Goal: Task Accomplishment & Management: Complete application form

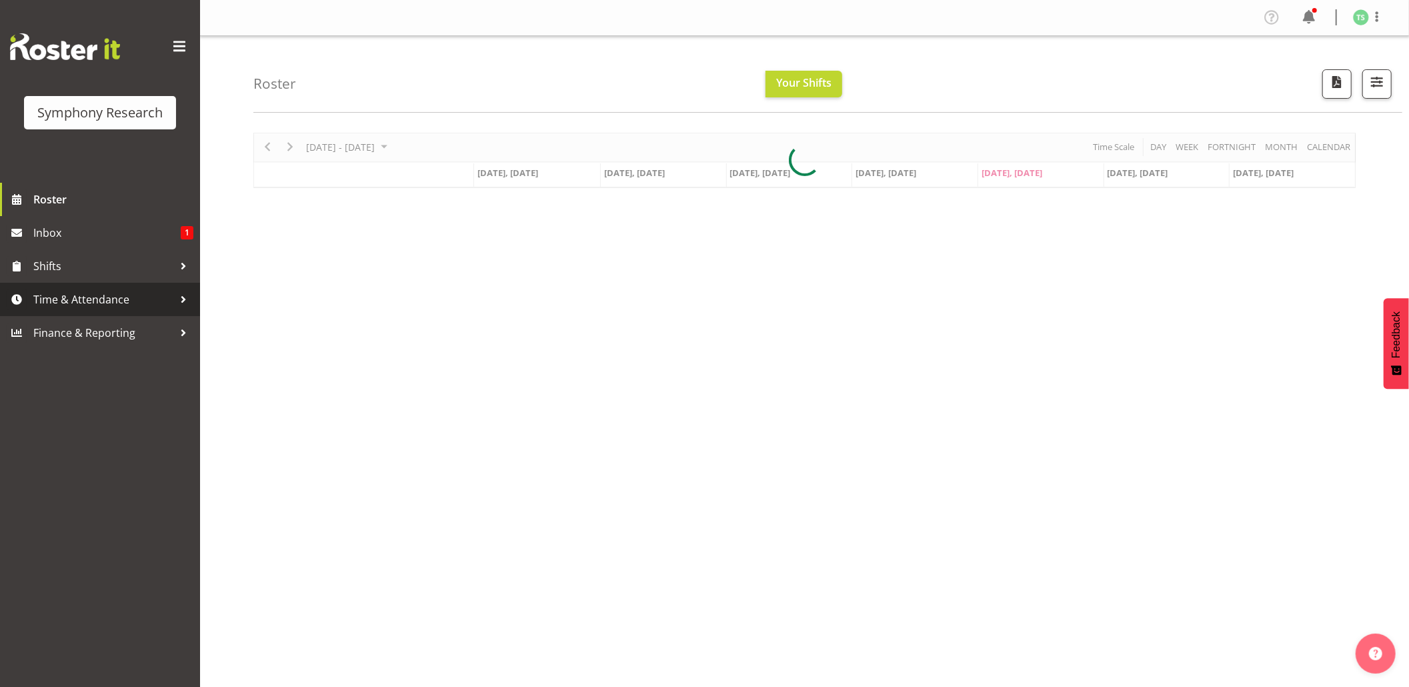
click at [109, 291] on span "Time & Attendance" at bounding box center [103, 299] width 140 height 20
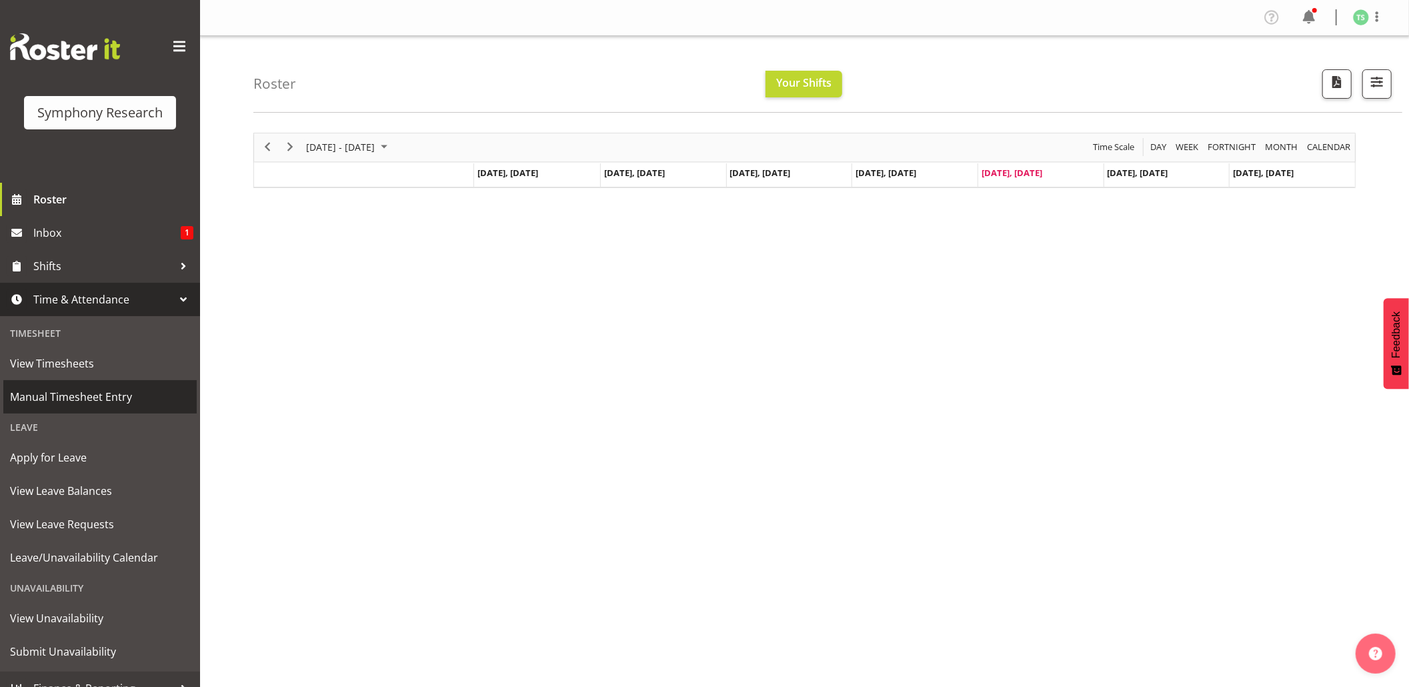
click at [68, 387] on span "Manual Timesheet Entry" at bounding box center [100, 397] width 180 height 20
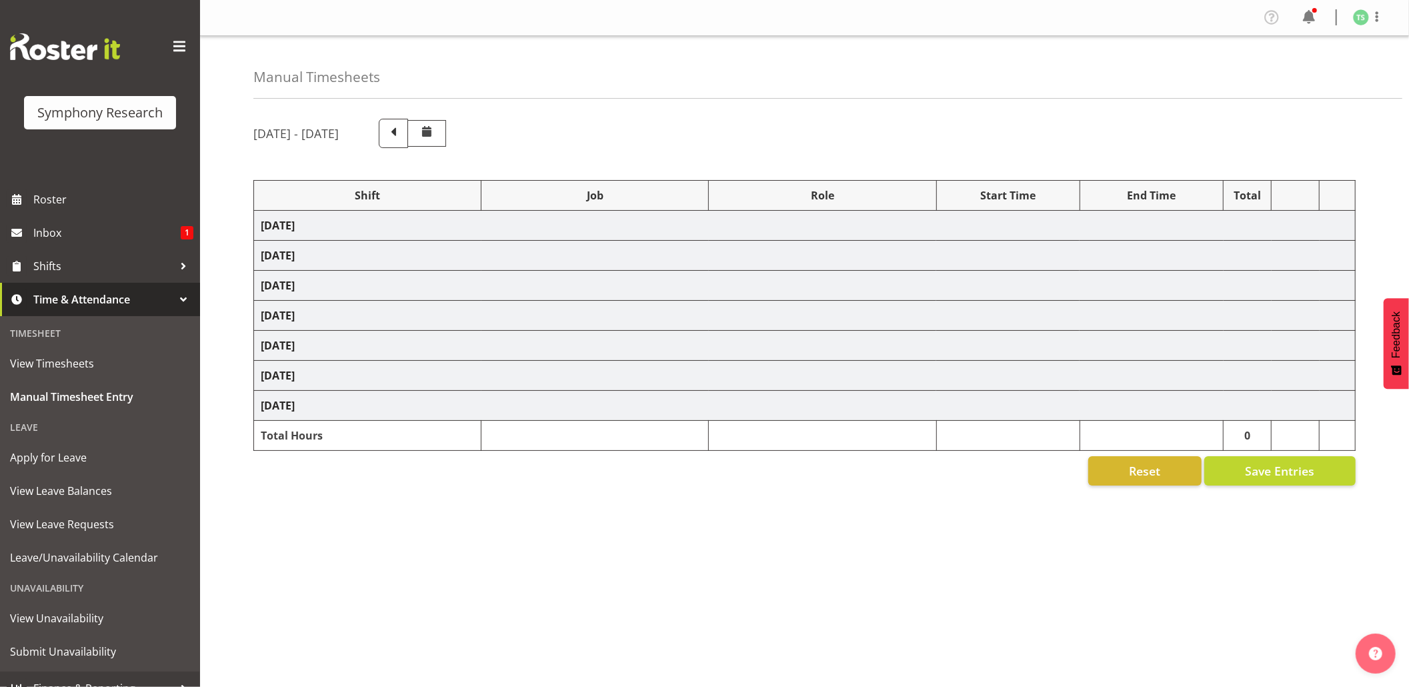
select select "56692"
select select "10499"
select select "47"
select select "56692"
select select "10499"
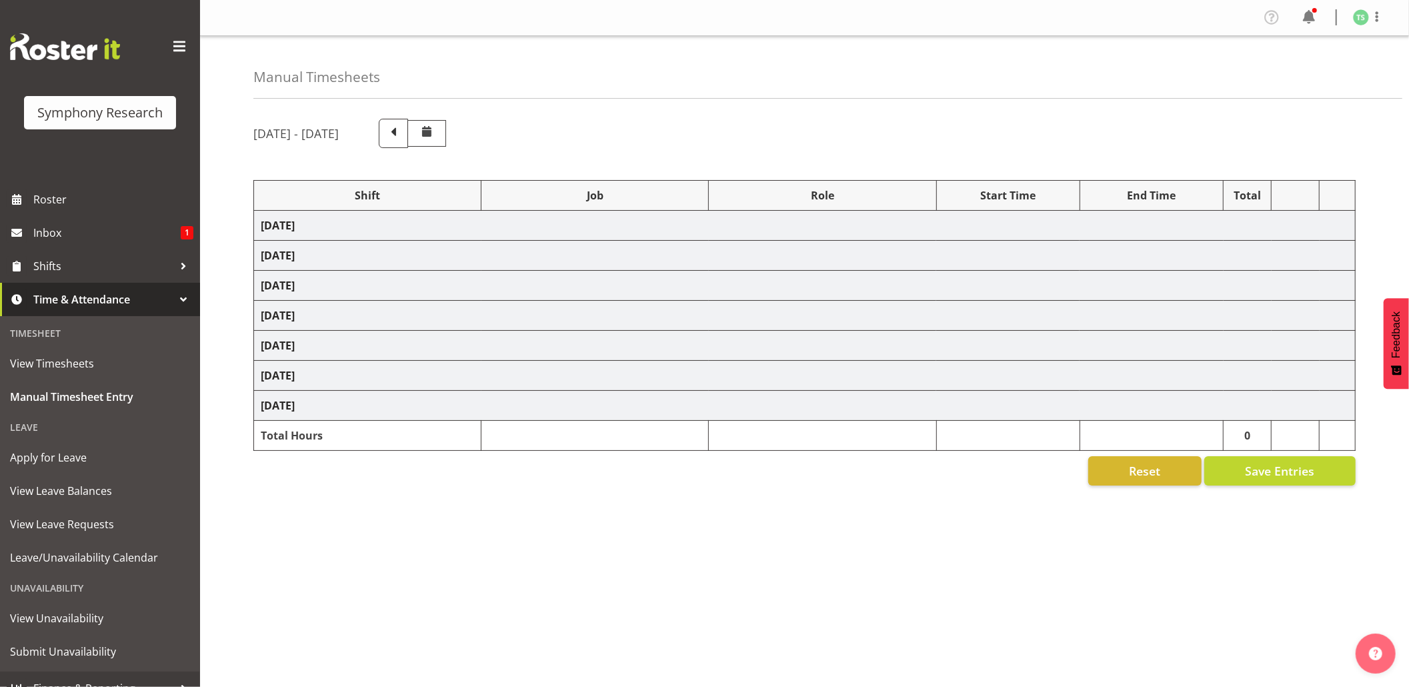
select select "47"
select select "48116"
select select "10575"
select select "47"
select select "56692"
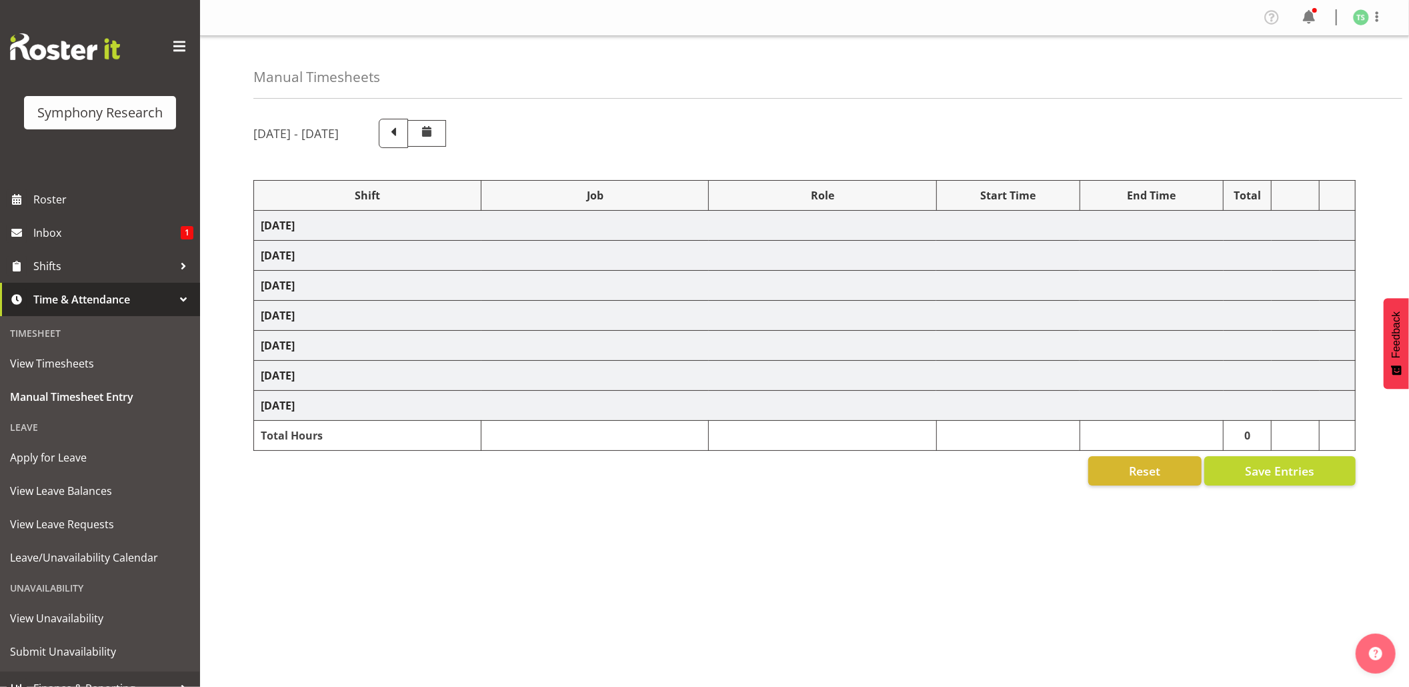
select select "10499"
select select "47"
select select "56692"
select select "10499"
select select "47"
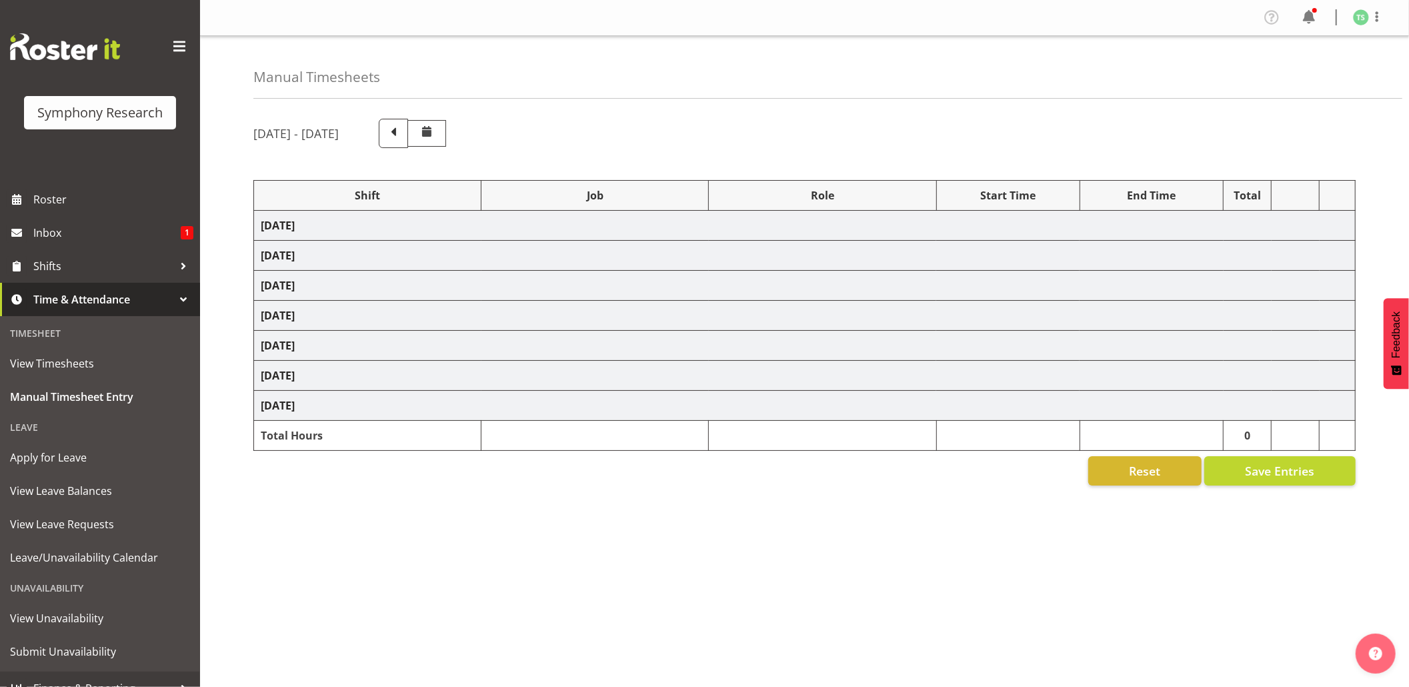
select select "26078"
select select "9426"
select select "47"
select select "103"
select select "10499"
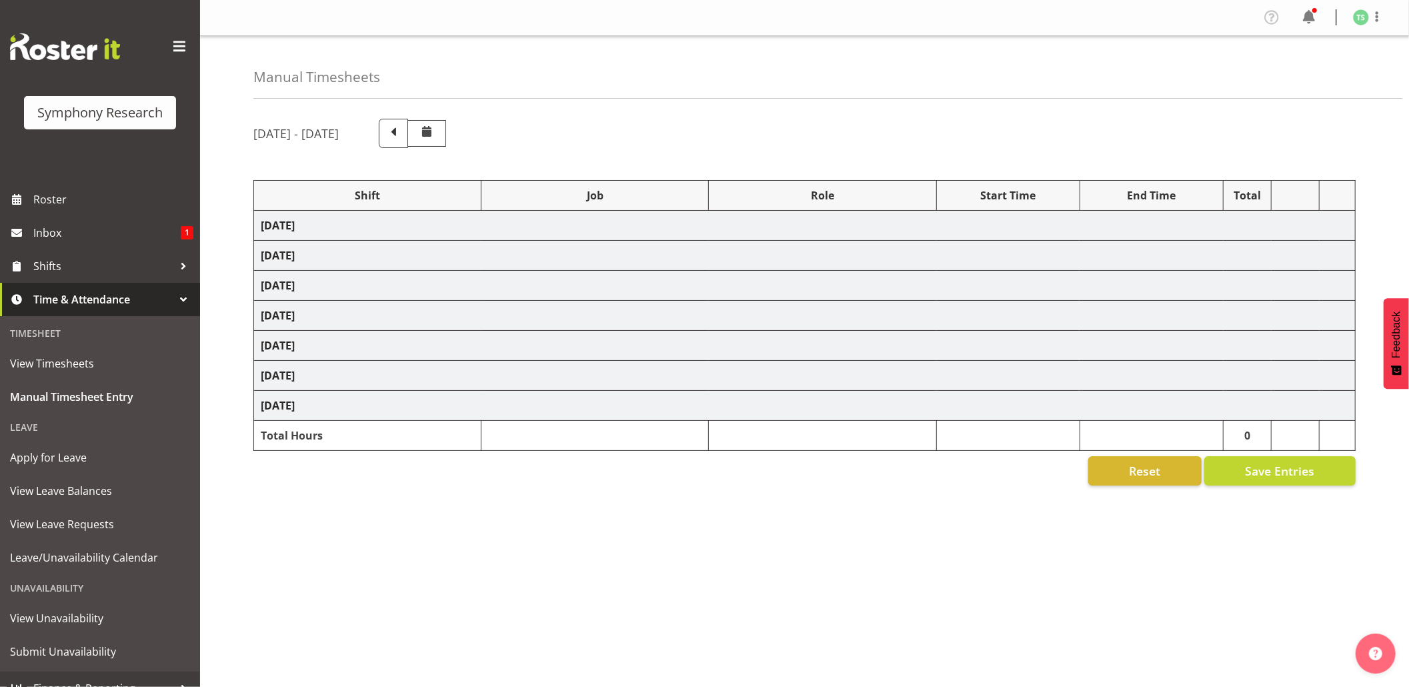
select select "47"
select select "56692"
select select "10499"
select select "47"
select select "26078"
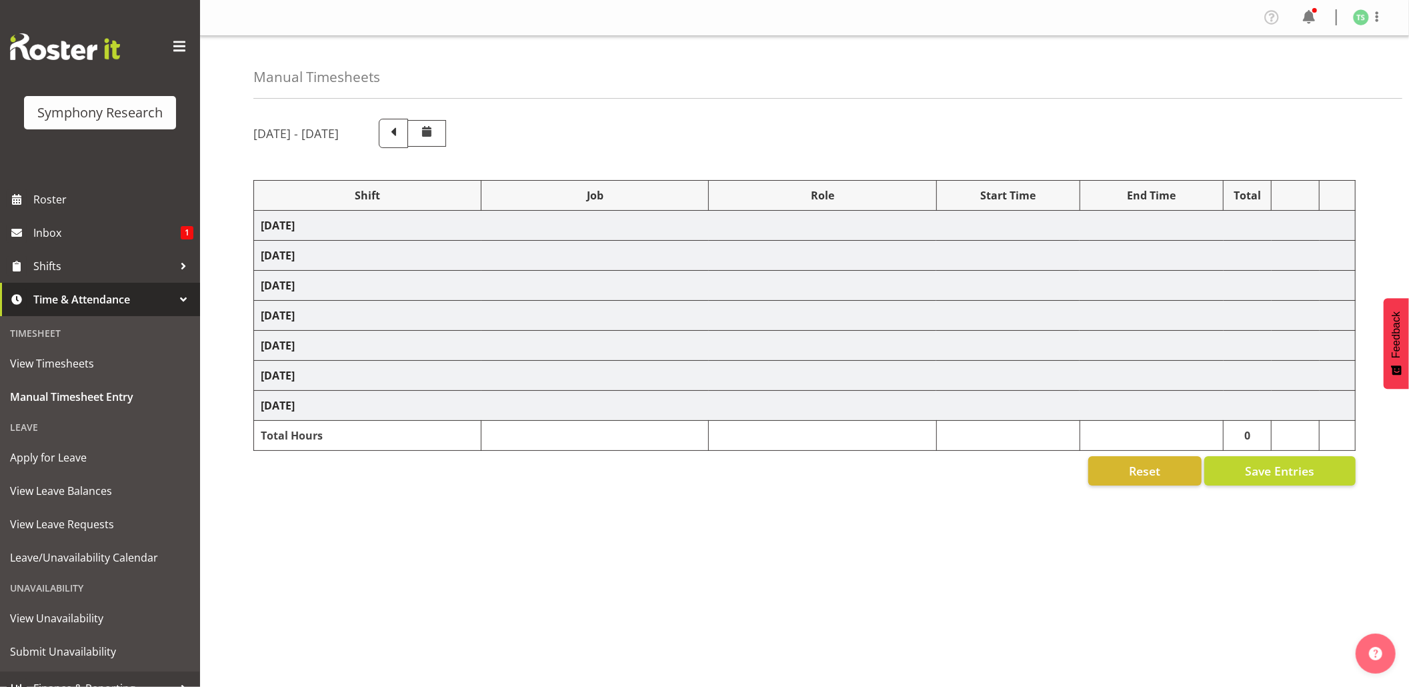
select select "10499"
select select "47"
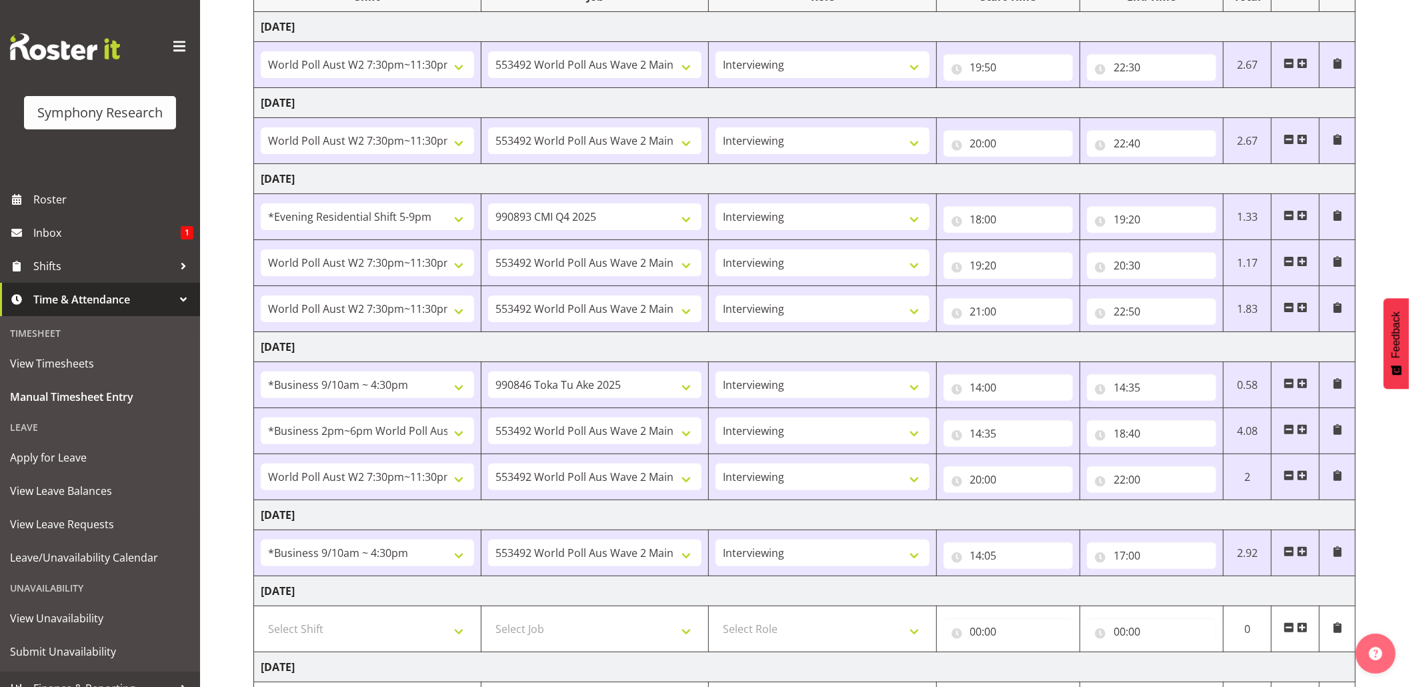
scroll to position [333, 0]
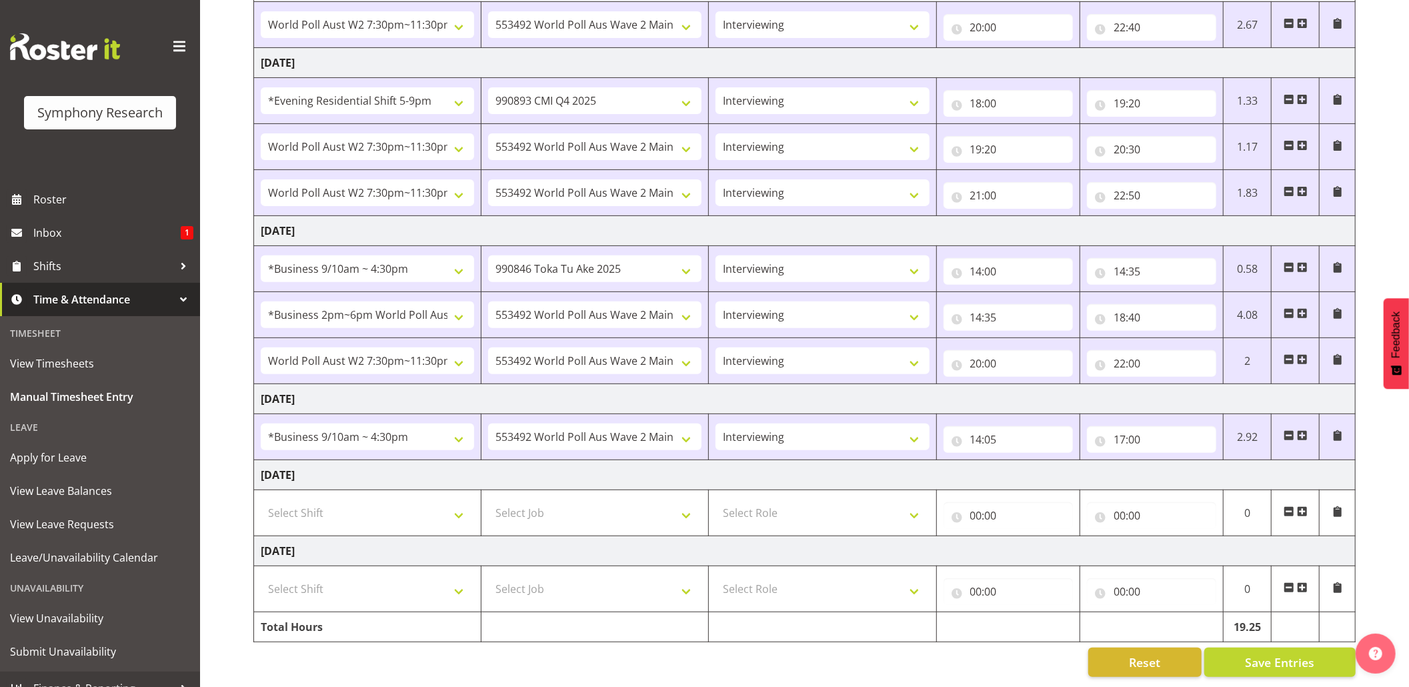
click at [1302, 430] on span at bounding box center [1302, 435] width 11 height 11
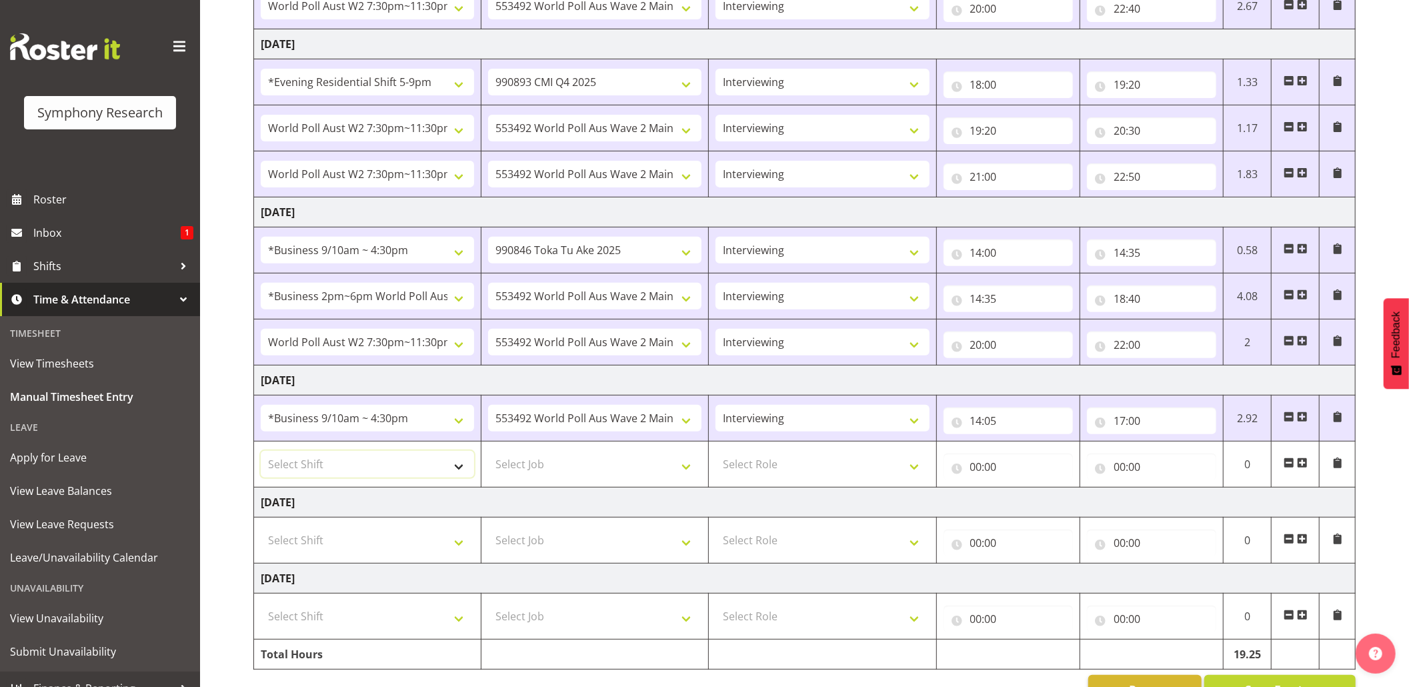
click at [467, 462] on select "Select Shift !!Weekend Residential (Roster IT Shift Label) *Business 9/10am ~ 4…" at bounding box center [367, 464] width 213 height 27
select select "56692"
click at [261, 455] on select "Select Shift !!Weekend Residential (Roster IT Shift Label) *Business 9/10am ~ 4…" at bounding box center [367, 464] width 213 height 27
click at [684, 478] on select "Select Job 550060 IF Admin 553492 World Poll Aus Wave 2 Main 2025 553493 World …" at bounding box center [594, 464] width 213 height 27
select select "10499"
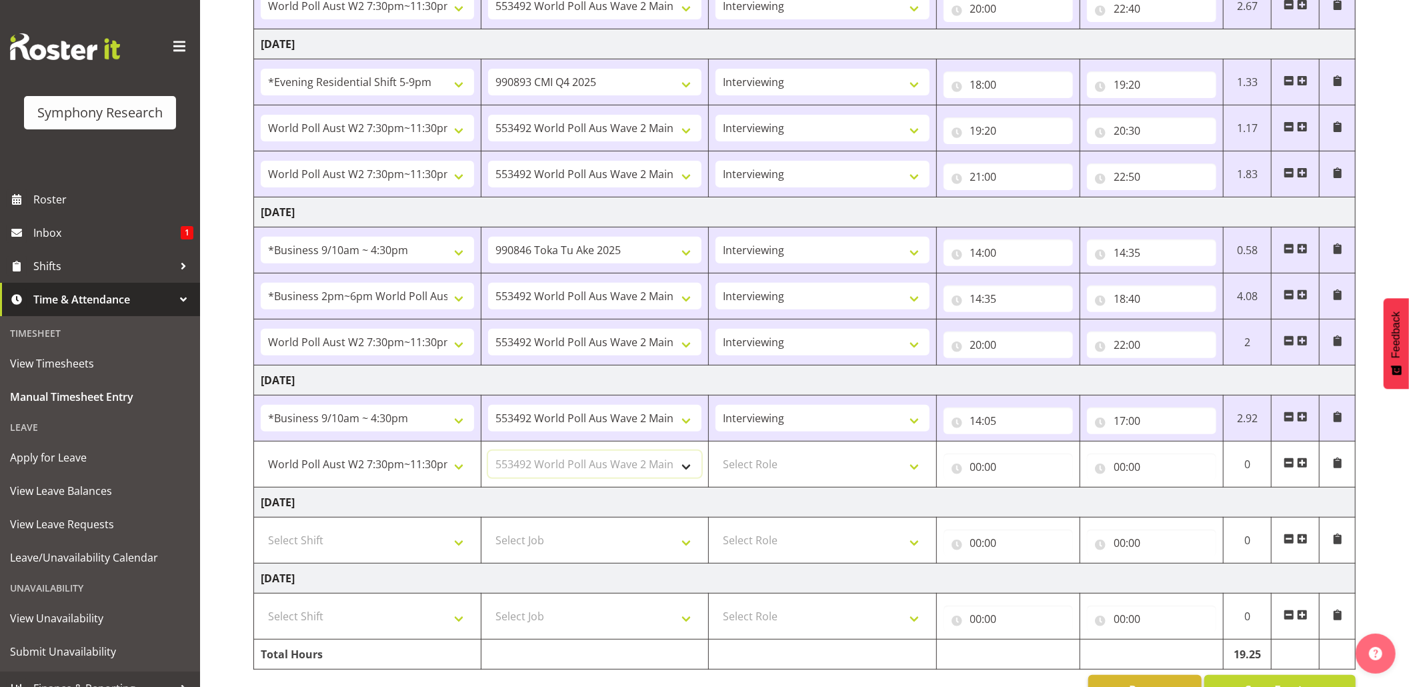
click at [488, 455] on select "Select Job 550060 IF Admin 553492 World Poll Aus Wave 2 Main 2025 553493 World …" at bounding box center [594, 464] width 213 height 27
click at [907, 472] on select "Select Role Briefing Interviewing" at bounding box center [822, 464] width 213 height 27
select select "47"
click at [716, 455] on select "Select Role Briefing Interviewing" at bounding box center [822, 464] width 213 height 27
click at [976, 476] on input "00:00" at bounding box center [1008, 467] width 129 height 27
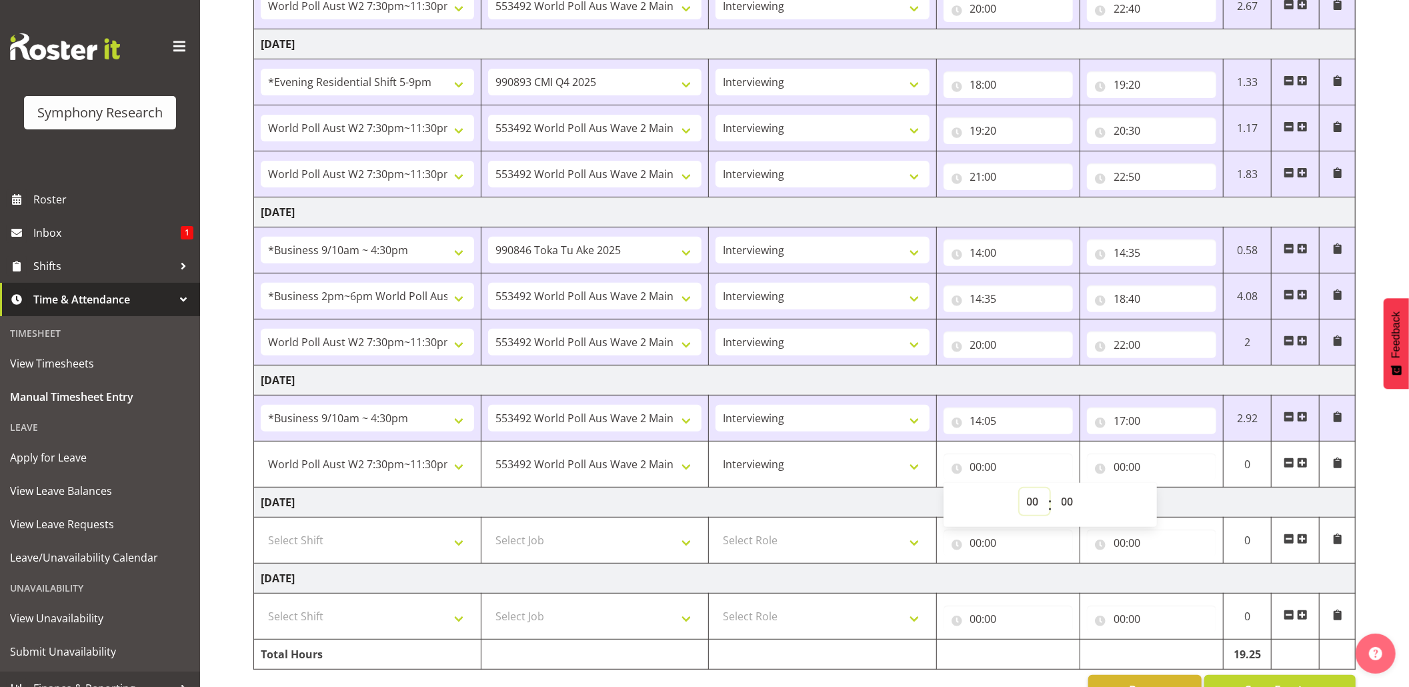
click at [1028, 508] on select "00 01 02 03 04 05 06 07 08 09 10 11 12 13 14 15 16 17 18 19 20 21 22 23" at bounding box center [1035, 501] width 30 height 27
select select "20"
click at [1020, 492] on select "00 01 02 03 04 05 06 07 08 09 10 11 12 13 14 15 16 17 18 19 20 21 22 23" at bounding box center [1035, 501] width 30 height 27
type input "20:00"
click at [1125, 468] on input "00:00" at bounding box center [1151, 467] width 129 height 27
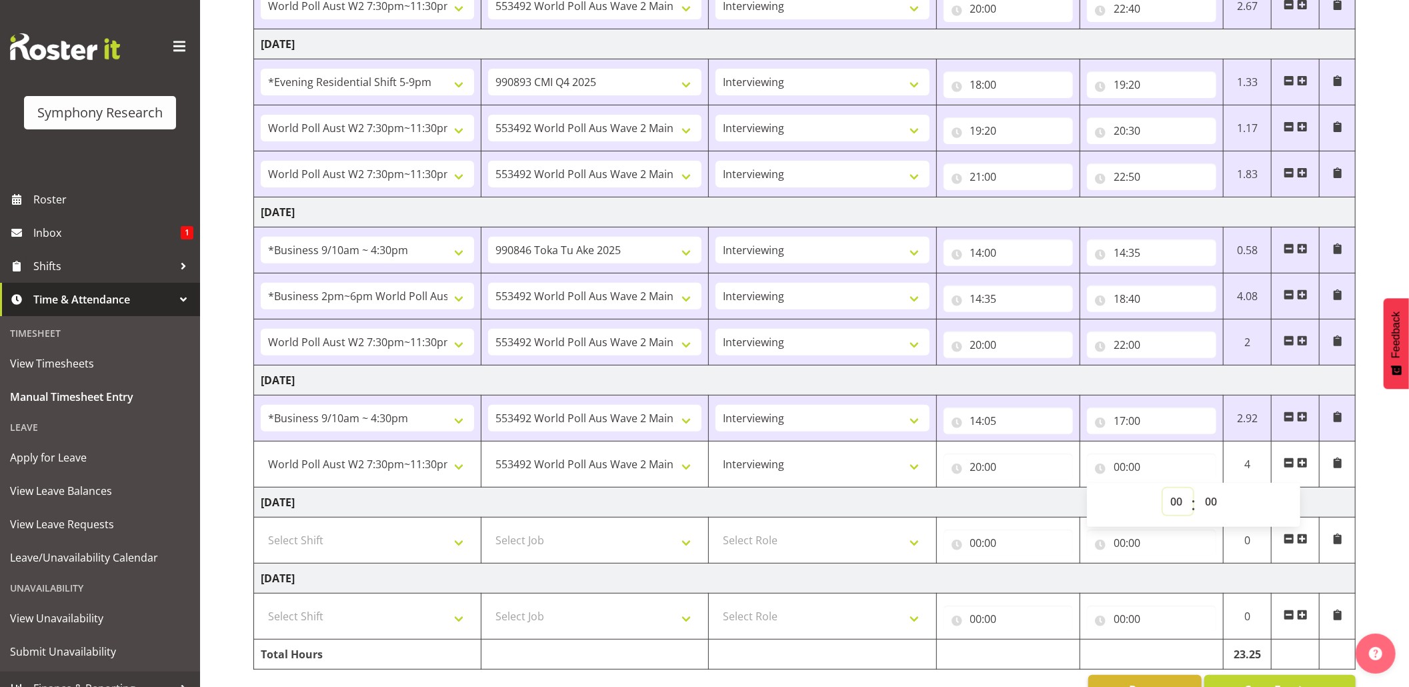
click at [1171, 497] on select "00 01 02 03 04 05 06 07 08 09 10 11 12 13 14 15 16 17 18 19 20 21 22 23" at bounding box center [1178, 501] width 30 height 27
select select "21"
click at [1163, 492] on select "00 01 02 03 04 05 06 07 08 09 10 11 12 13 14 15 16 17 18 19 20 21 22 23" at bounding box center [1178, 501] width 30 height 27
type input "21:00"
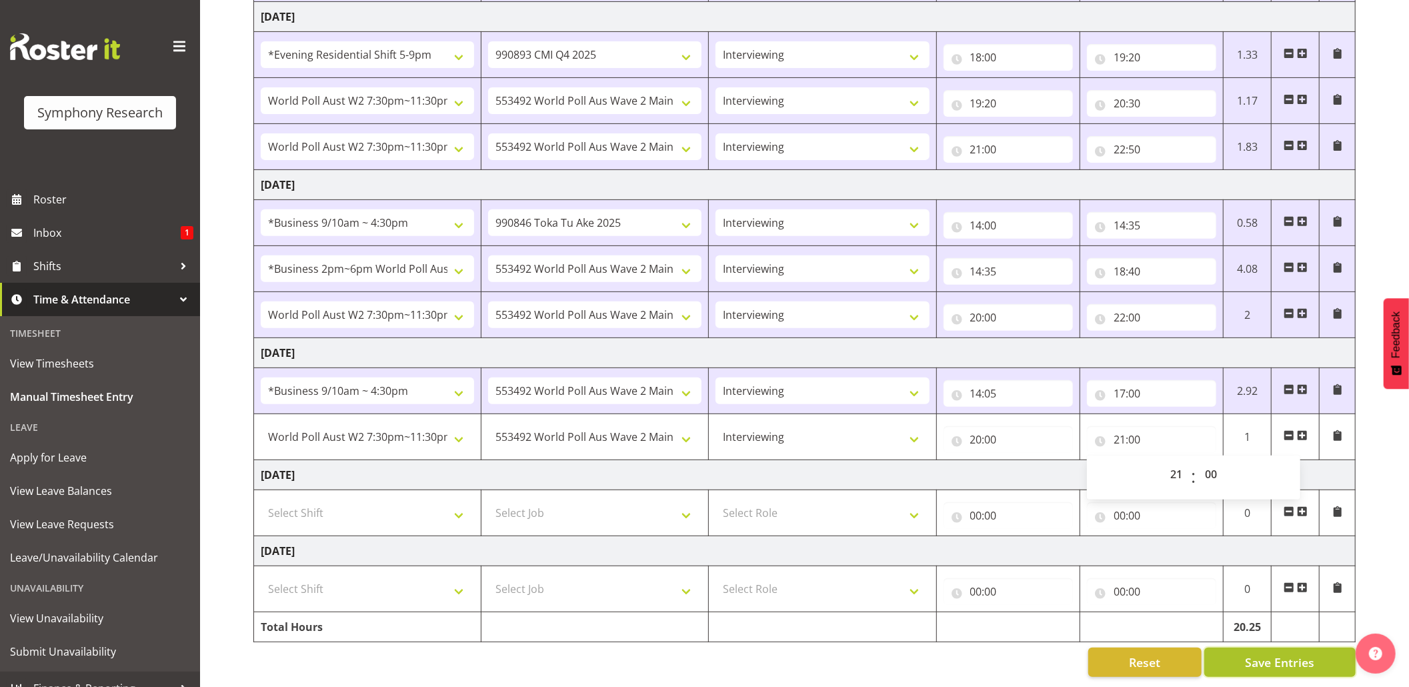
click at [1268, 654] on span "Save Entries" at bounding box center [1279, 662] width 69 height 17
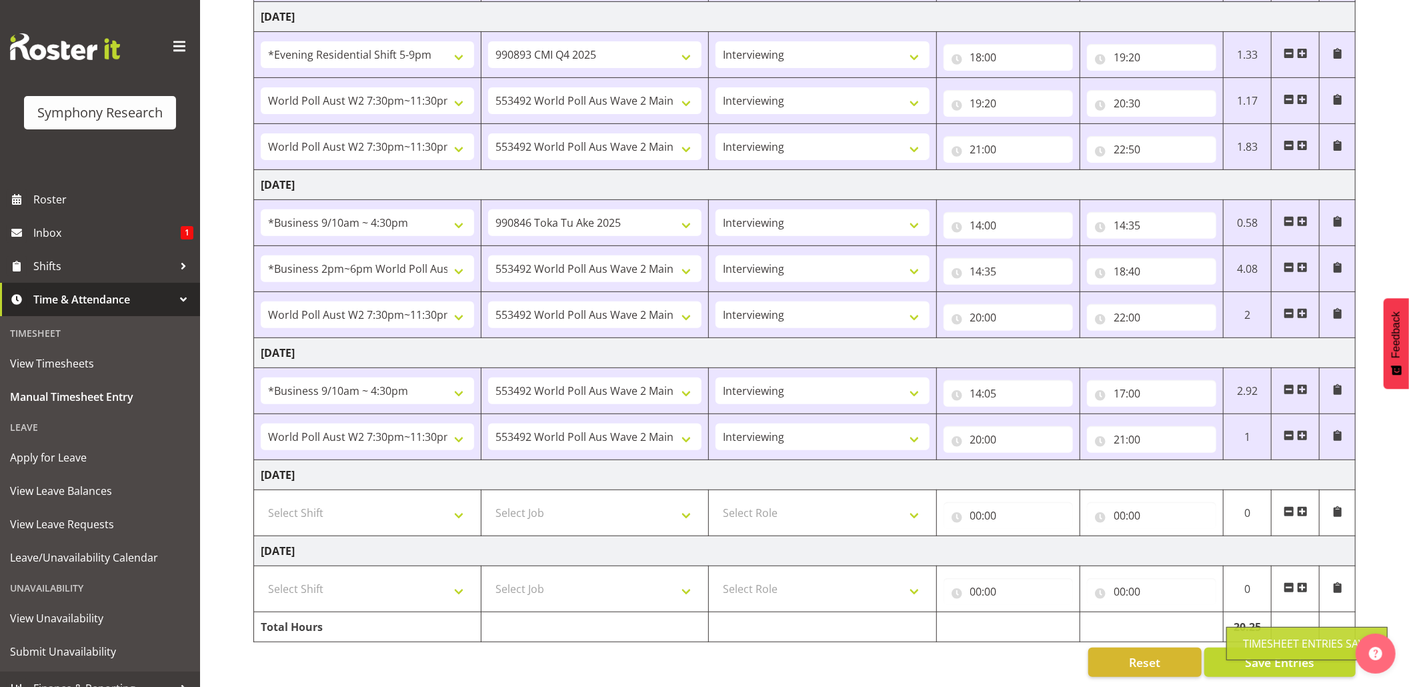
click at [1266, 638] on div "Timesheet Entries Save" at bounding box center [1307, 644] width 128 height 16
click at [1271, 654] on span "Save Entries" at bounding box center [1279, 662] width 69 height 17
click at [1255, 641] on div "Timesheet Entries Save" at bounding box center [1307, 644] width 128 height 16
click at [1255, 654] on span "Save Entries" at bounding box center [1279, 662] width 69 height 17
click at [1262, 654] on span "Save Entries" at bounding box center [1279, 662] width 69 height 17
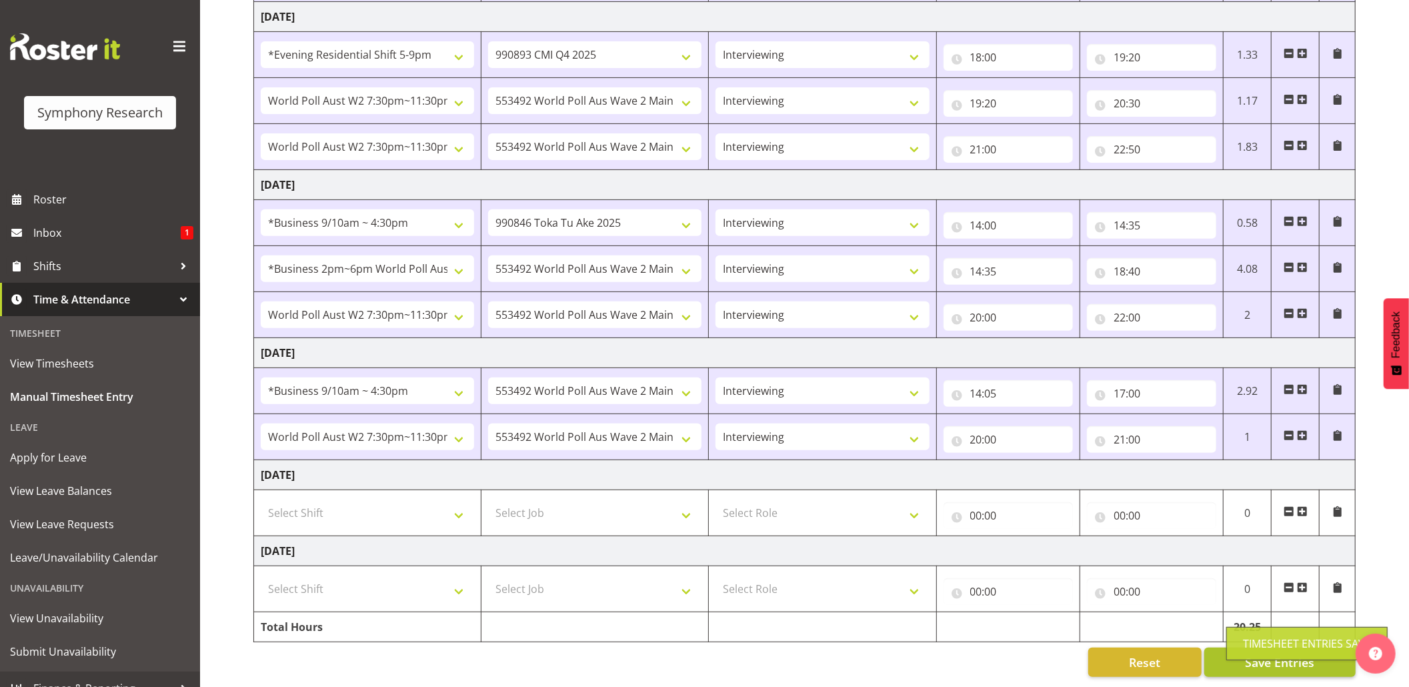
click at [1262, 649] on div "Timesheet Entries Save" at bounding box center [1307, 644] width 128 height 16
click at [1257, 647] on div "Timesheet Entries Save" at bounding box center [1307, 644] width 128 height 16
click at [1257, 646] on div "Timesheet Entries Save" at bounding box center [1307, 644] width 128 height 16
click at [1255, 654] on span "Save Entries" at bounding box center [1279, 662] width 69 height 17
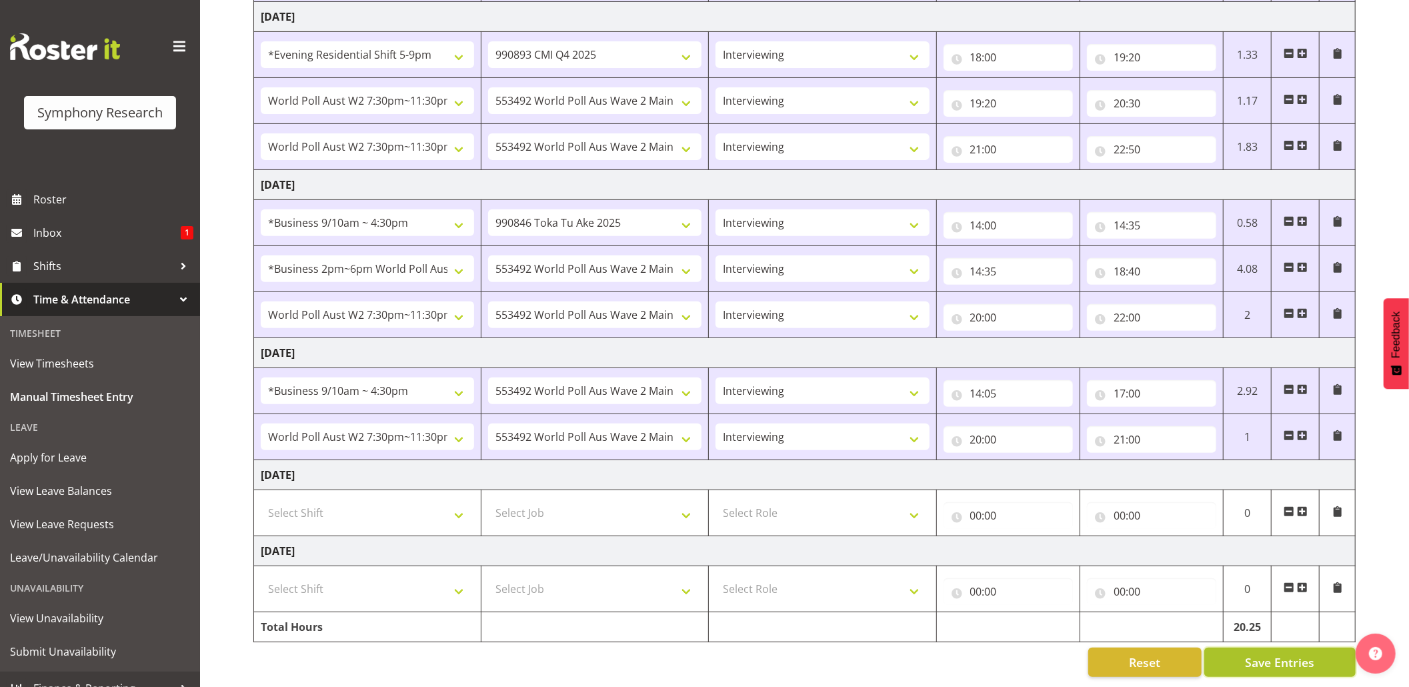
click at [1252, 654] on span "Save Entries" at bounding box center [1279, 662] width 69 height 17
click at [1250, 644] on div "Timesheet Entries Save" at bounding box center [1307, 644] width 128 height 16
click at [44, 264] on span "Shifts" at bounding box center [103, 266] width 140 height 20
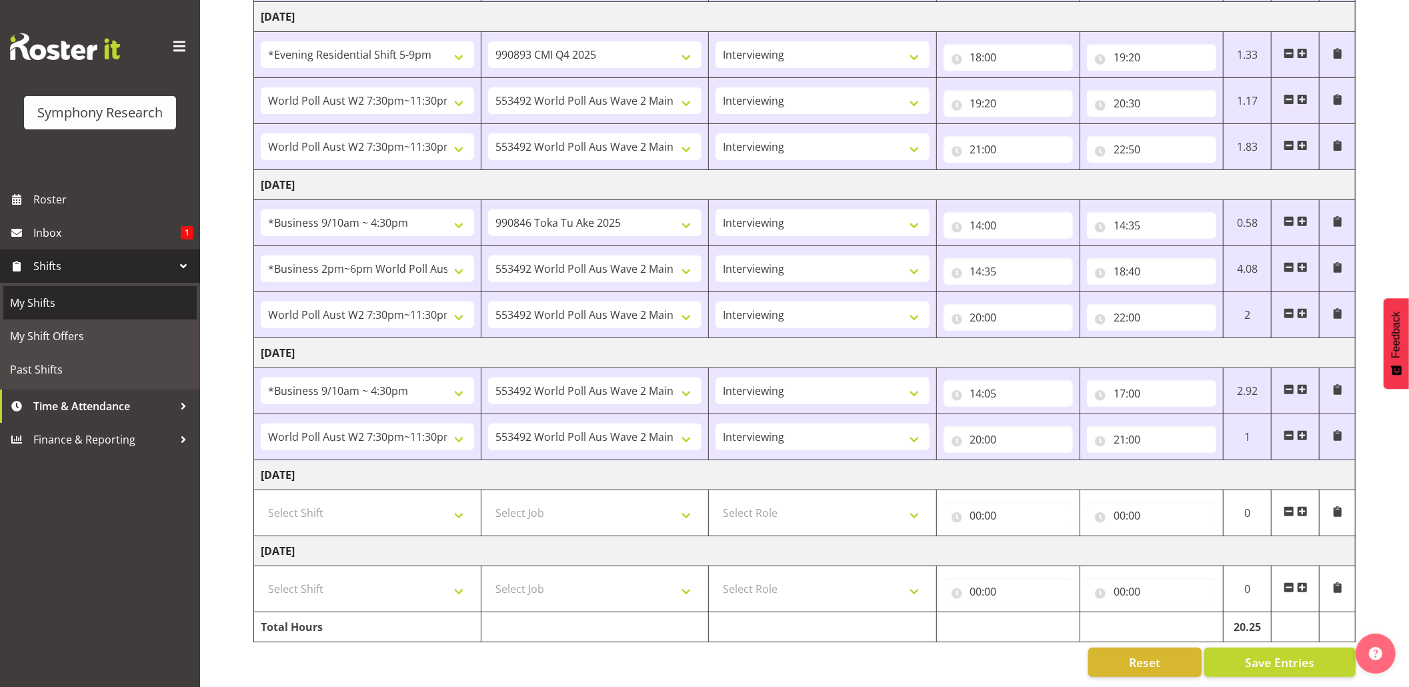
click at [29, 297] on span "My Shifts" at bounding box center [100, 303] width 180 height 20
